Goal: Information Seeking & Learning: Understand process/instructions

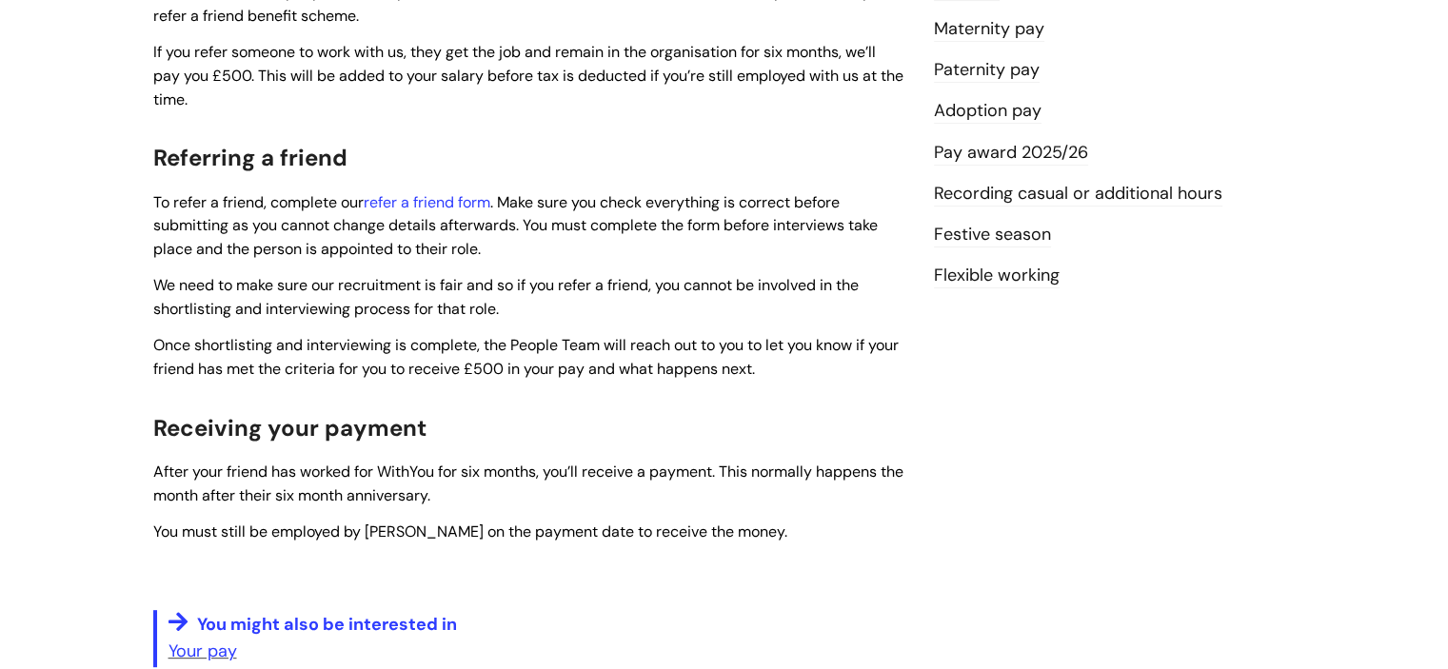
scroll to position [615, 0]
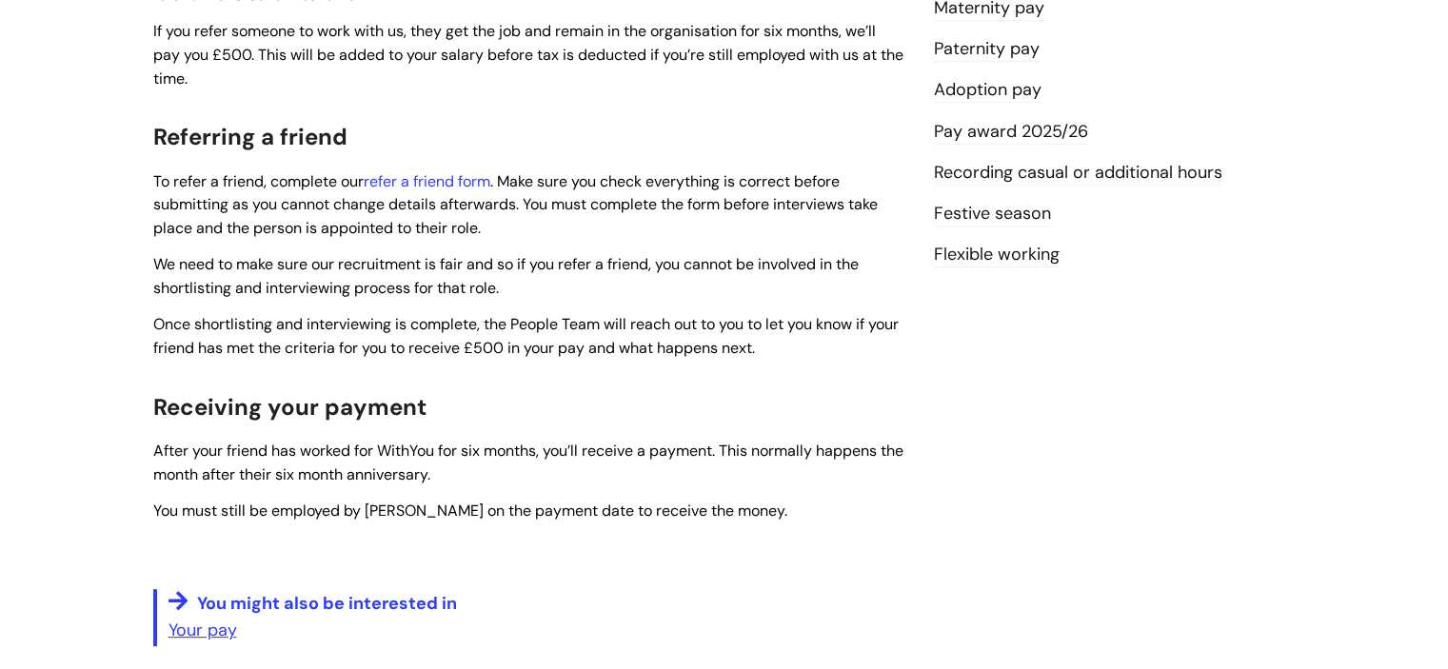
click at [590, 629] on p "Your pay" at bounding box center [536, 630] width 737 height 30
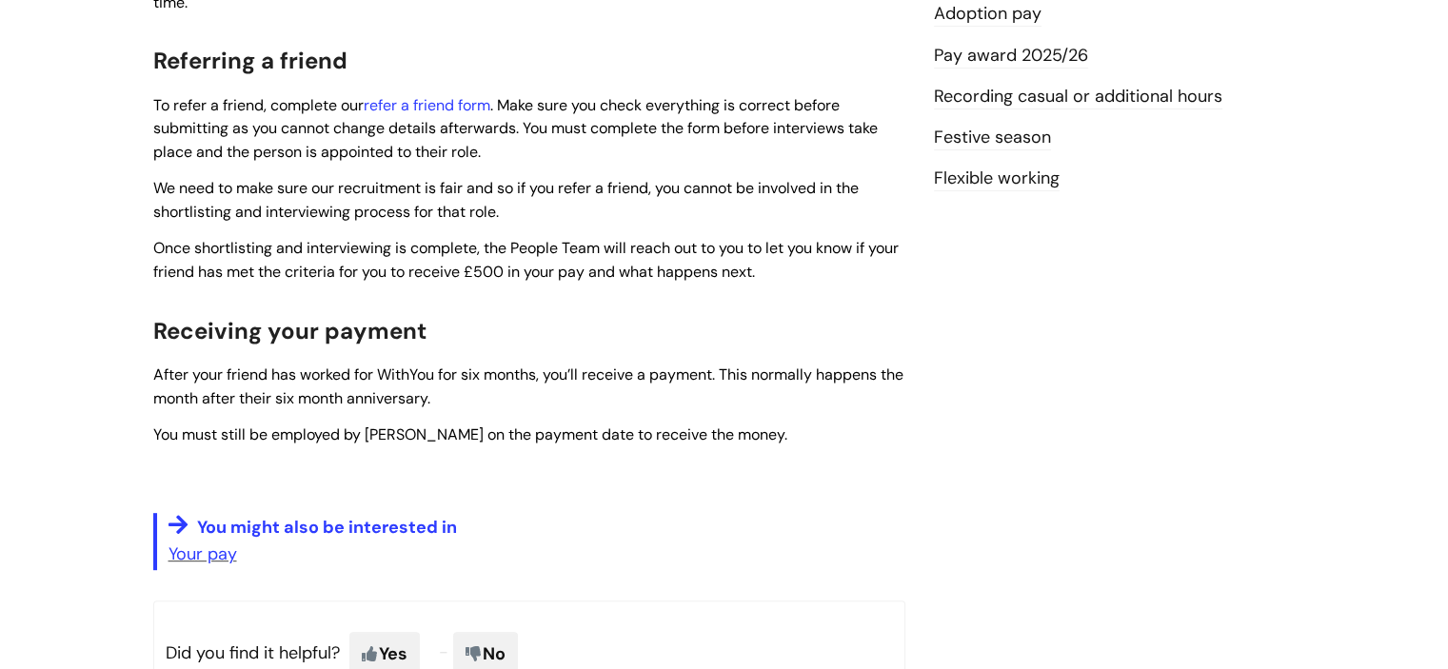
scroll to position [0, 0]
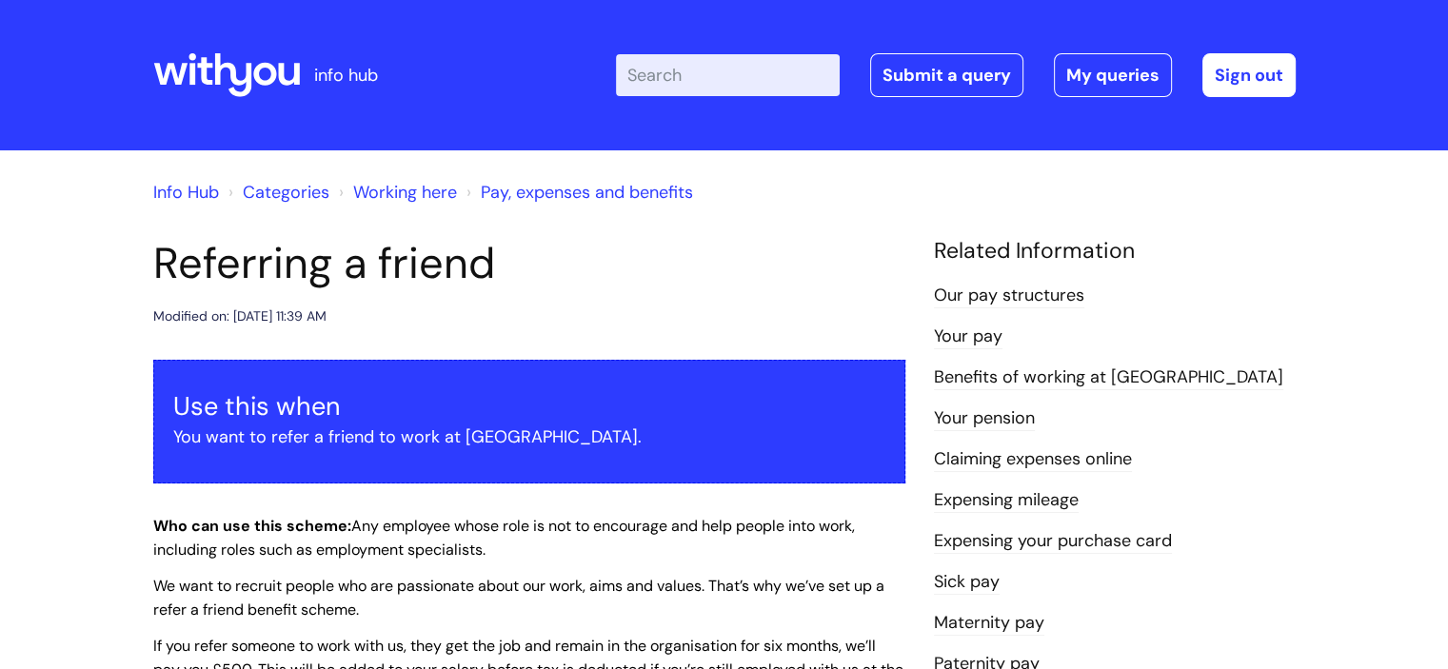
click at [199, 188] on link "Info Hub" at bounding box center [186, 192] width 66 height 23
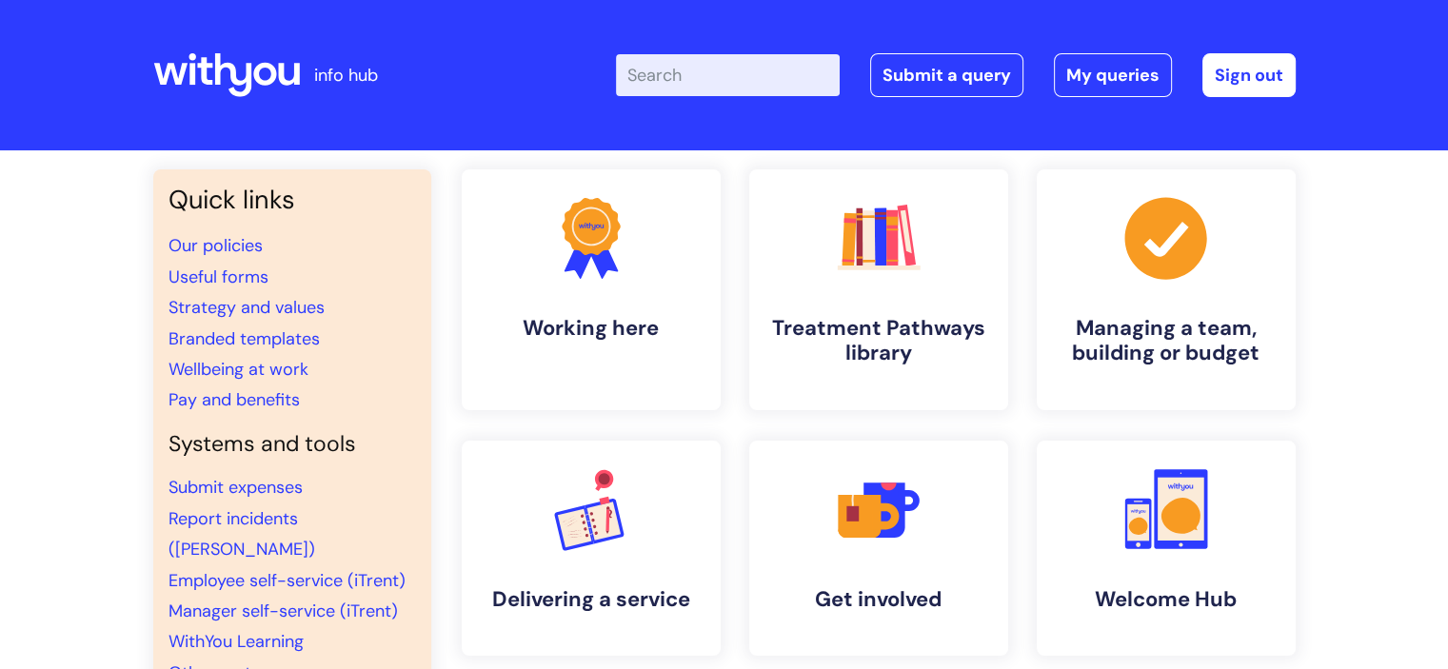
click at [709, 81] on input "Enter your search term here..." at bounding box center [728, 75] width 224 height 42
type input "refer a friend"
click button "Search" at bounding box center [0, 0] width 0 height 0
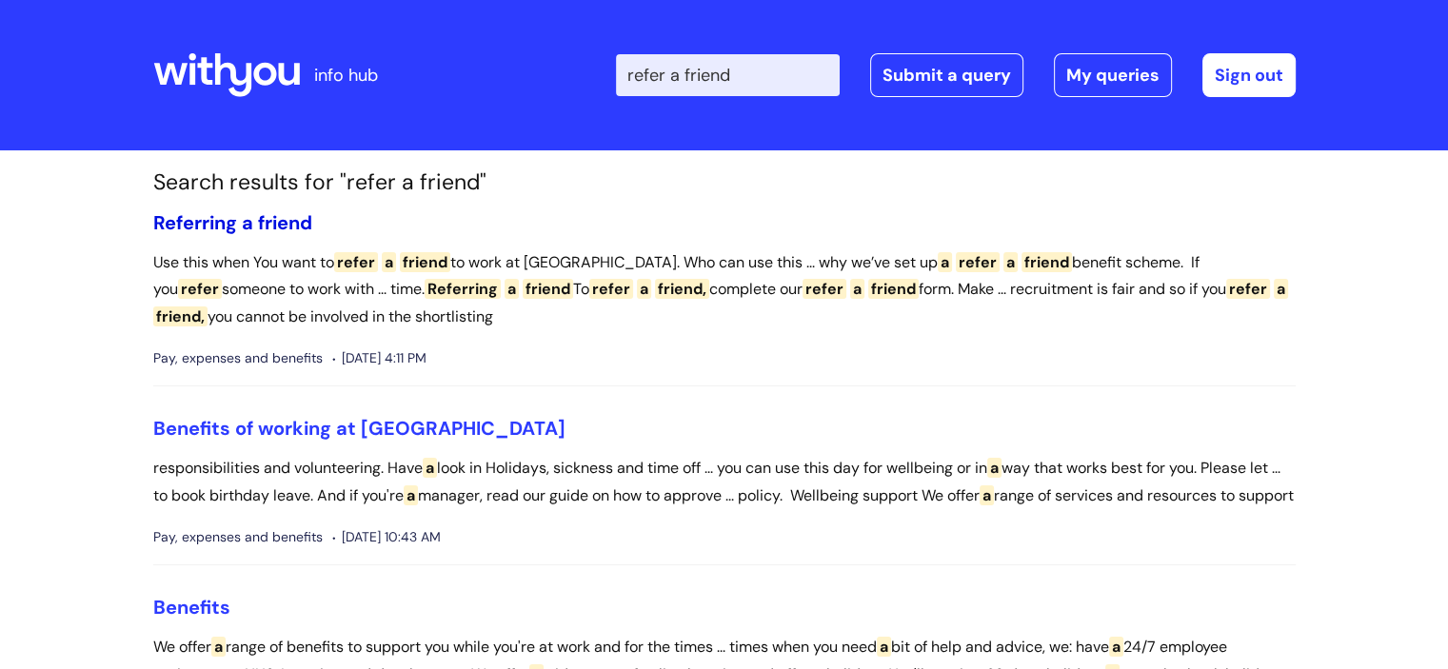
click at [261, 224] on span "friend" at bounding box center [285, 222] width 54 height 25
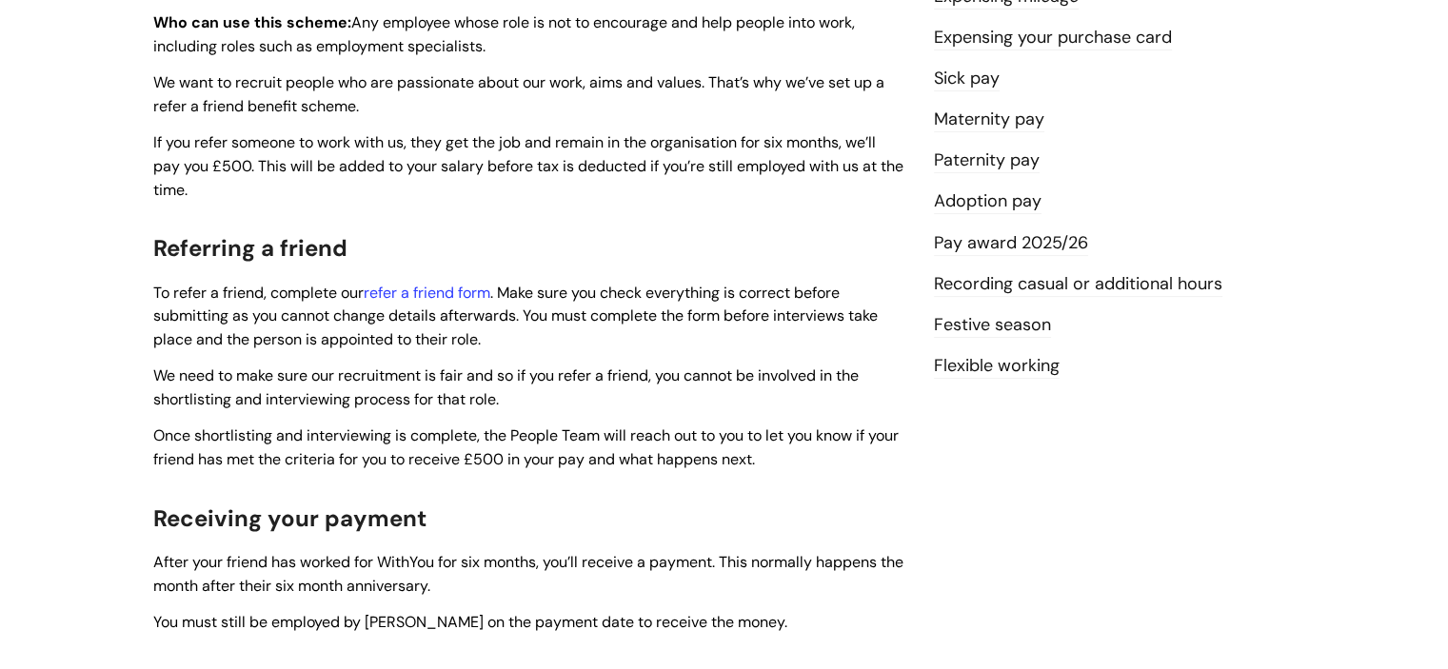
scroll to position [511, 0]
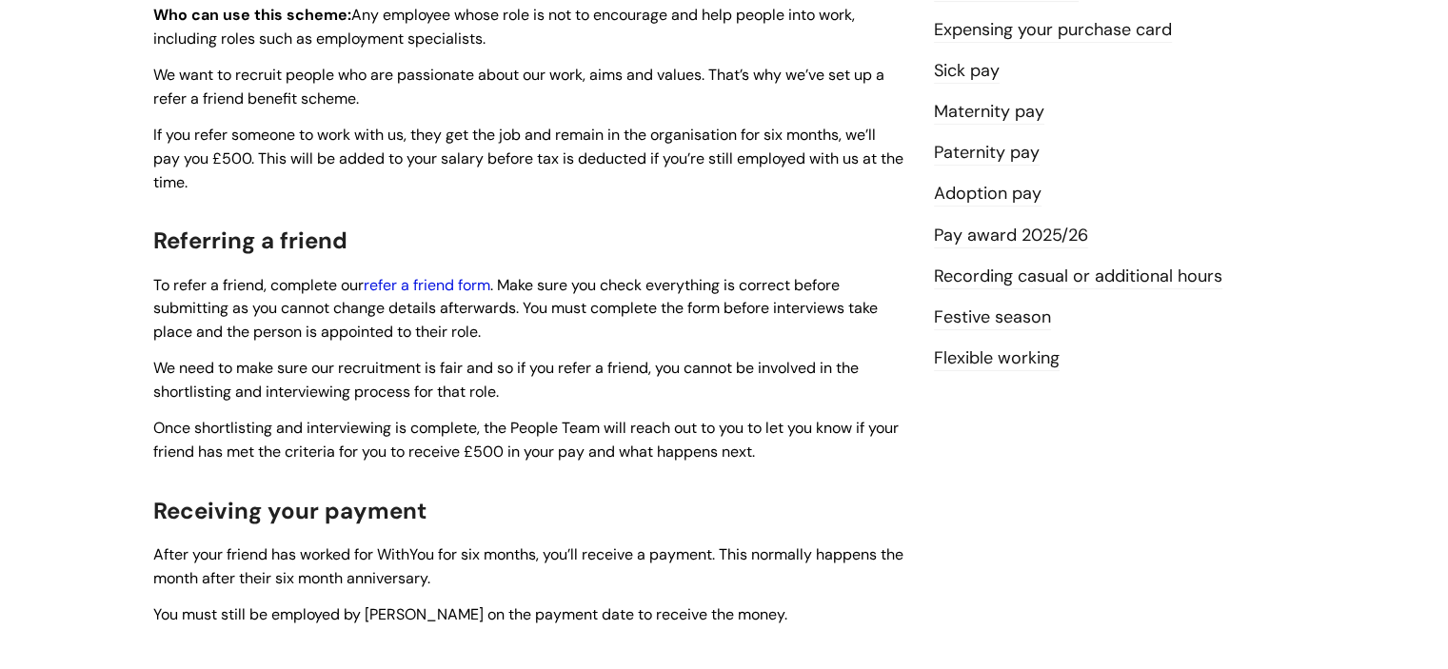
click at [444, 286] on link "refer a friend form" at bounding box center [427, 285] width 127 height 20
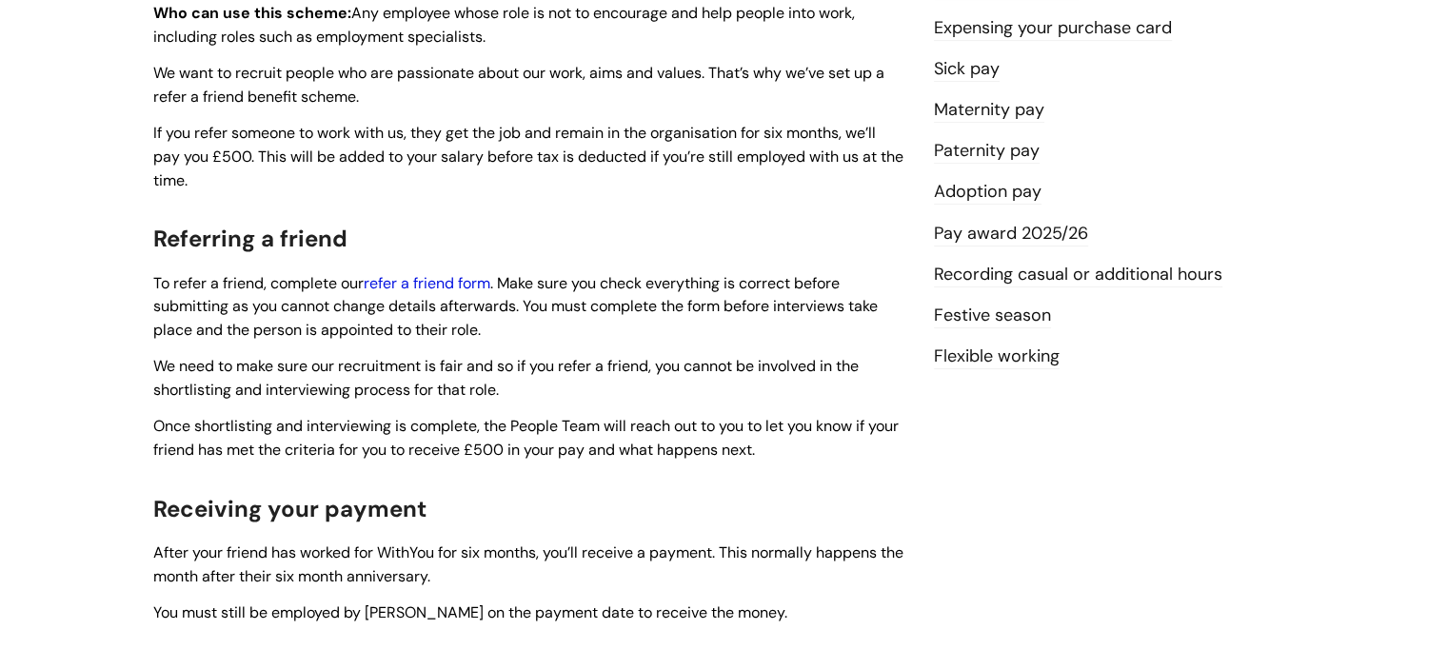
scroll to position [477, 0]
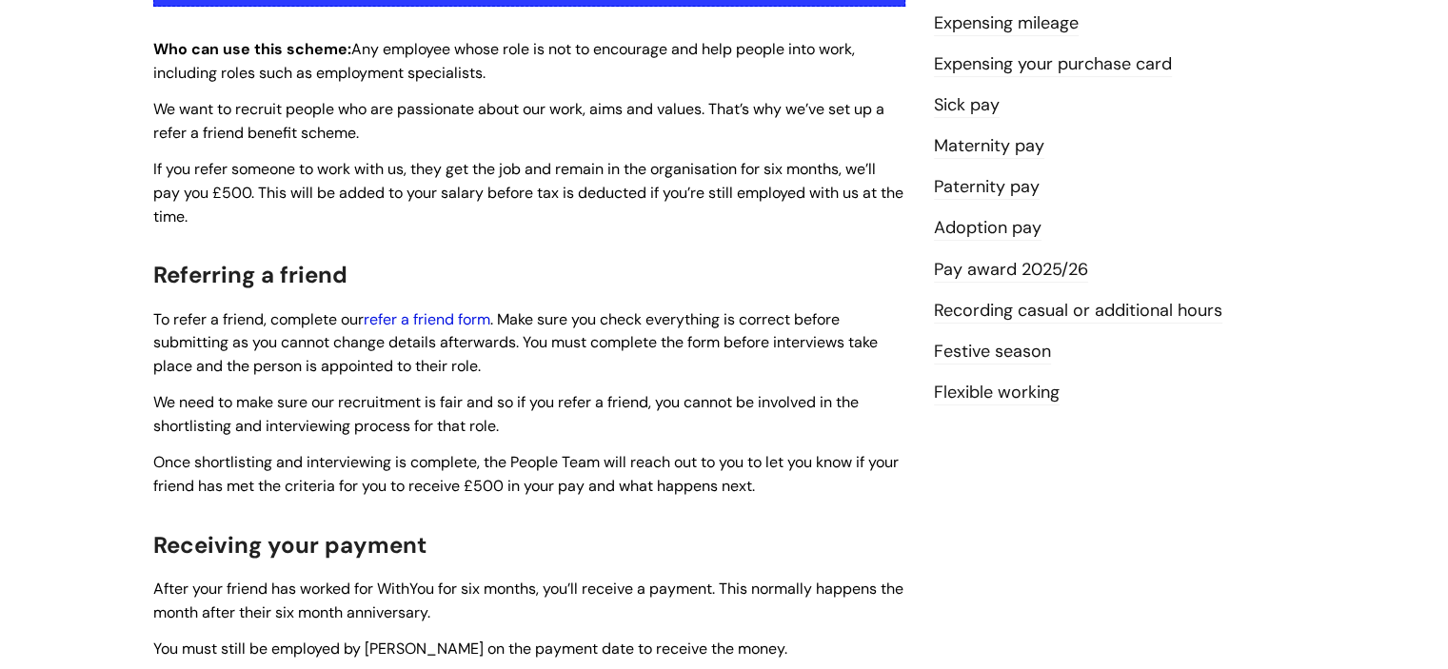
click at [458, 326] on link "refer a friend form" at bounding box center [427, 319] width 127 height 20
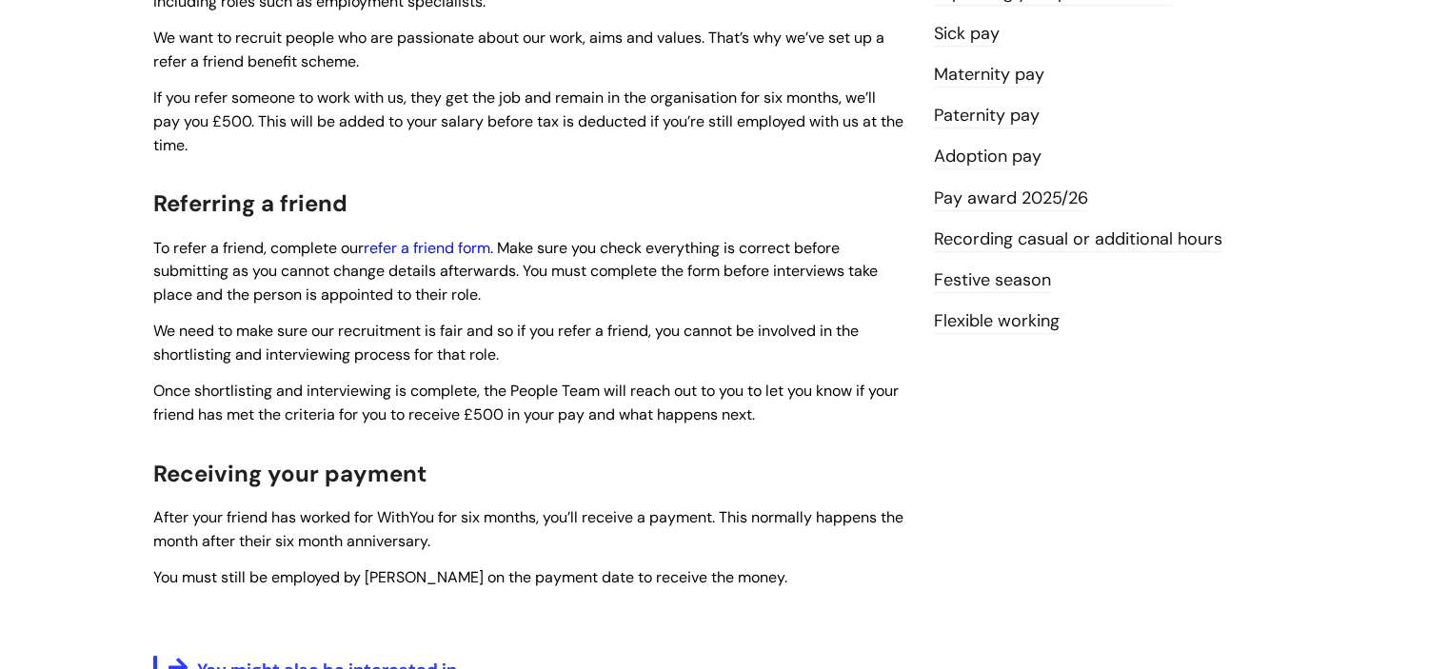
scroll to position [553, 0]
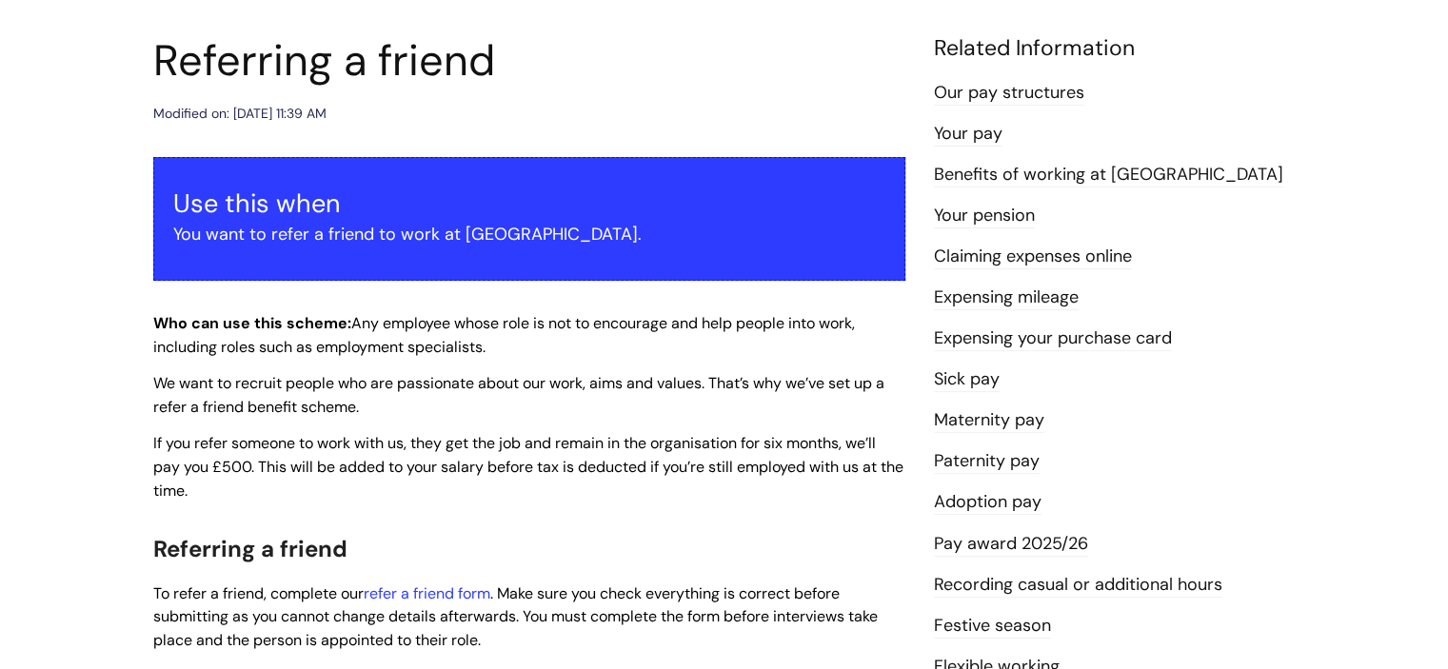
scroll to position [184, 0]
